Goal: Navigation & Orientation: Understand site structure

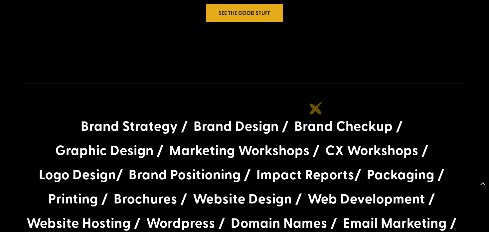
scroll to position [1221, 0]
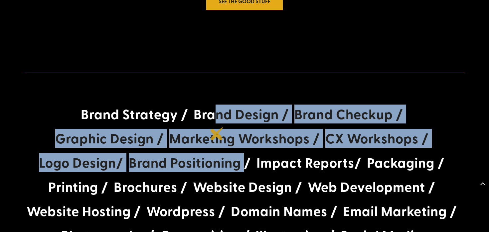
drag, startPoint x: 246, startPoint y: 164, endPoint x: 209, endPoint y: 102, distance: 71.8
click at [211, 103] on div "Brand Strategy / Brand Design / Brand Checkup / Graphic Design / Marketing Work…" at bounding box center [245, 176] width 440 height 152
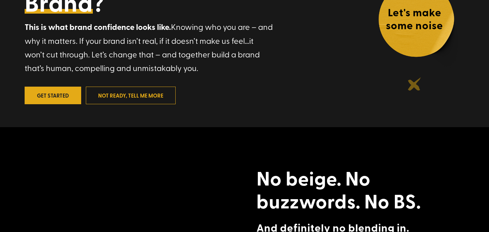
scroll to position [0, 0]
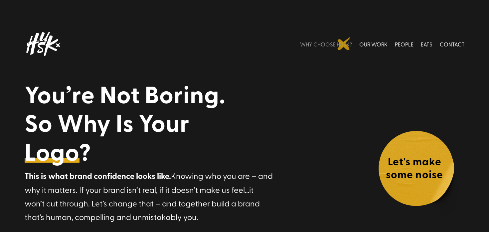
click at [344, 44] on link "WHY CHOOSE HUSK?" at bounding box center [326, 44] width 52 height 30
click at [376, 41] on link "OUR WORK" at bounding box center [373, 44] width 28 height 30
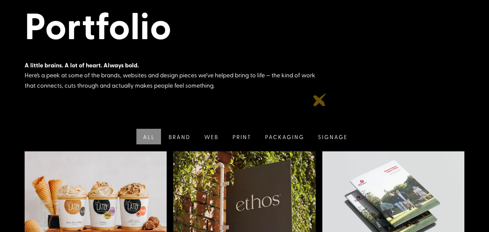
scroll to position [144, 0]
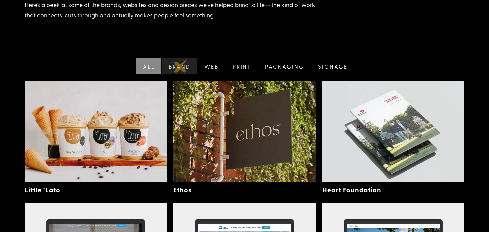
click at [181, 65] on link "Brand" at bounding box center [179, 67] width 36 height 16
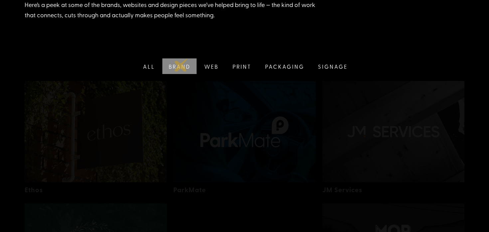
scroll to position [136, 0]
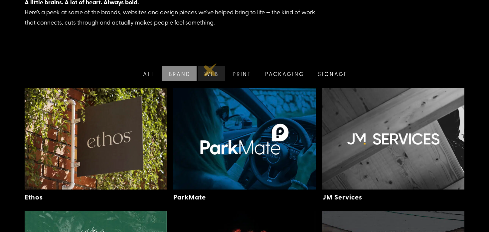
click at [210, 69] on link "Web" at bounding box center [210, 74] width 28 height 16
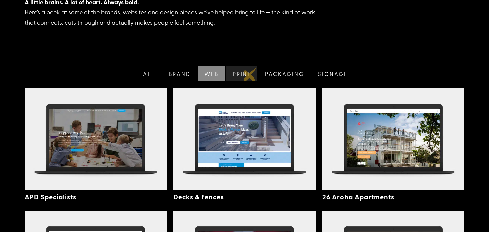
click at [249, 75] on link "Print" at bounding box center [241, 74] width 33 height 16
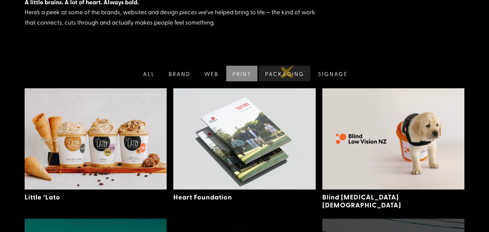
click at [287, 72] on link "Packaging" at bounding box center [283, 74] width 53 height 16
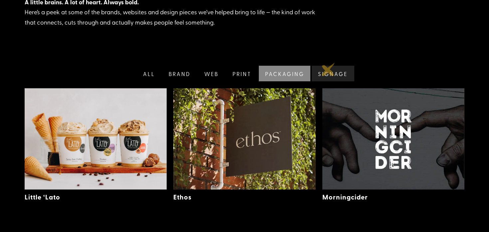
click at [328, 70] on link "Signage" at bounding box center [332, 74] width 44 height 16
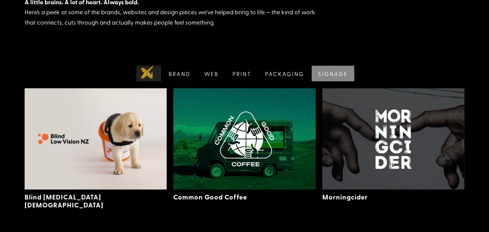
click at [147, 72] on link "All" at bounding box center [148, 74] width 26 height 16
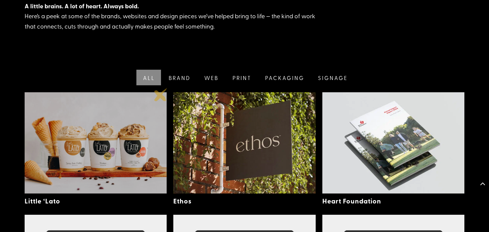
scroll to position [0, 0]
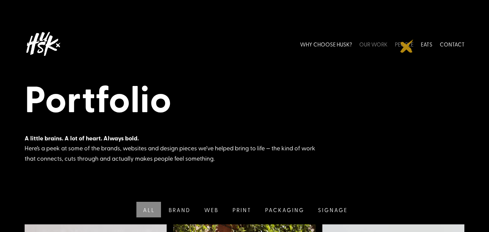
click at [407, 46] on link "PEOPLE" at bounding box center [404, 44] width 19 height 30
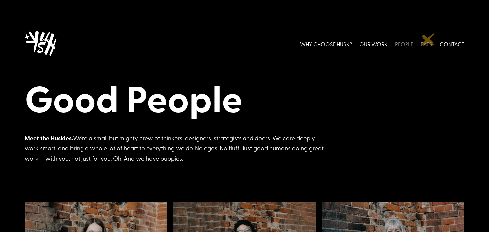
click at [427, 41] on link "EATS" at bounding box center [427, 44] width 12 height 30
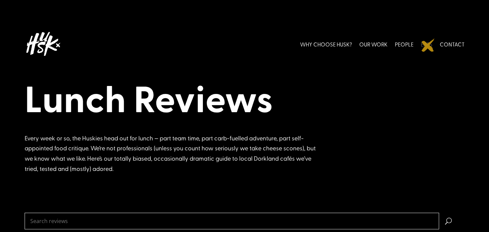
click at [428, 45] on link "EATS" at bounding box center [427, 44] width 12 height 30
click at [41, 35] on img at bounding box center [43, 44] width 37 height 30
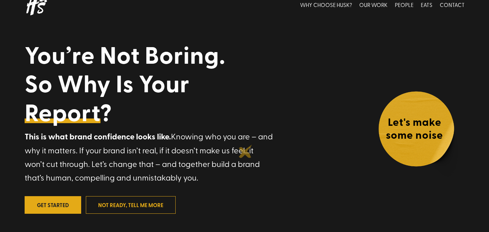
scroll to position [54, 0]
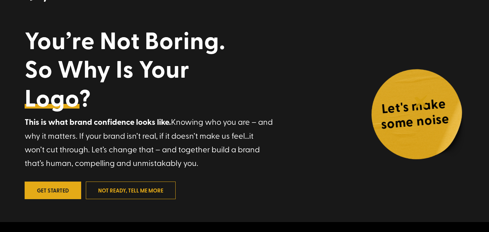
click at [421, 101] on h4 "Let's make some noise" at bounding box center [414, 115] width 90 height 42
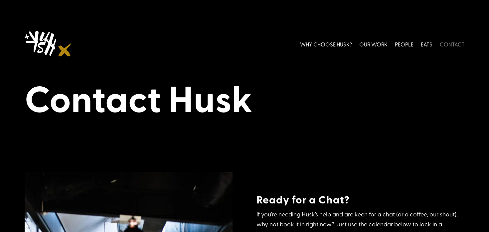
click at [65, 50] on div at bounding box center [48, 44] width 47 height 30
click at [51, 46] on img at bounding box center [43, 44] width 37 height 30
